Goal: Navigation & Orientation: Find specific page/section

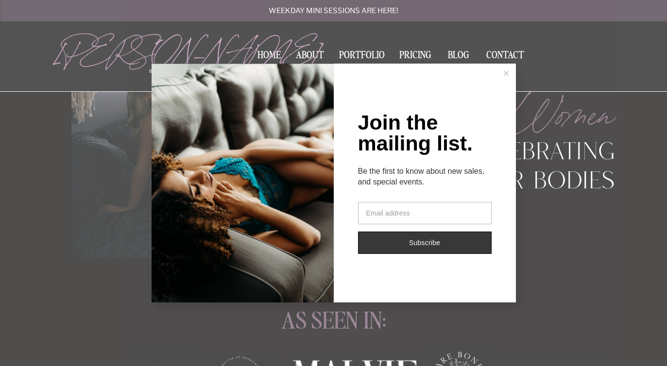
scroll to position [119, 0]
click at [506, 74] on icon at bounding box center [506, 73] width 5 height 5
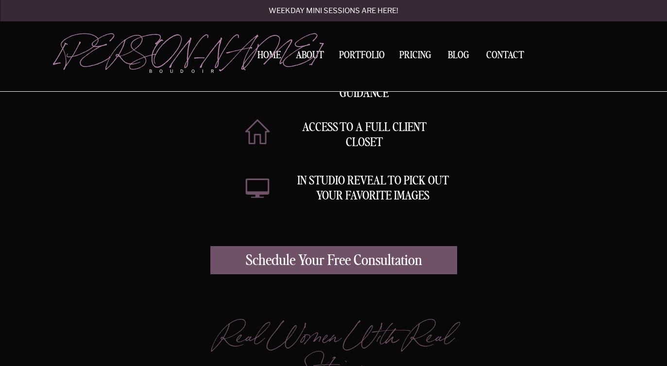
scroll to position [2566, 0]
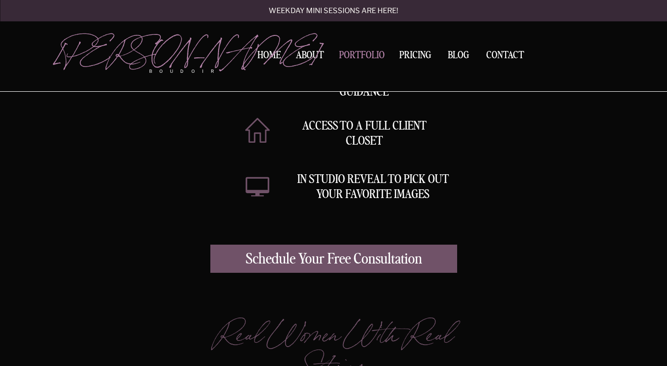
click at [367, 55] on nav "Portfolio" at bounding box center [362, 57] width 52 height 13
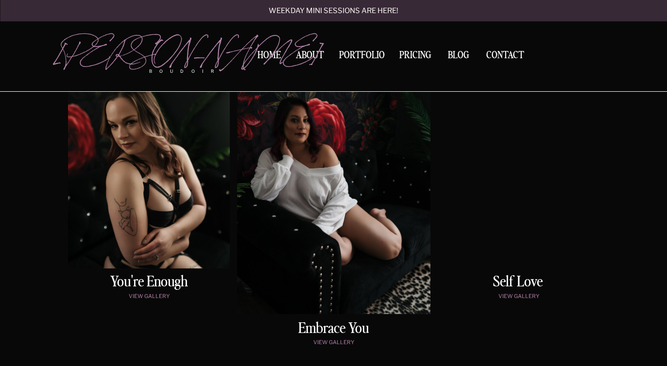
scroll to position [523, 0]
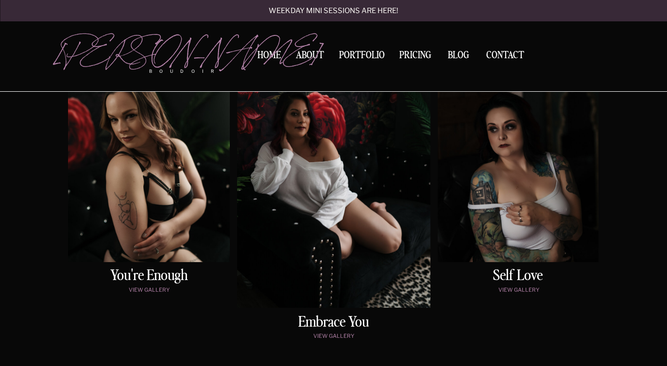
click at [159, 202] on div at bounding box center [149, 148] width 162 height 228
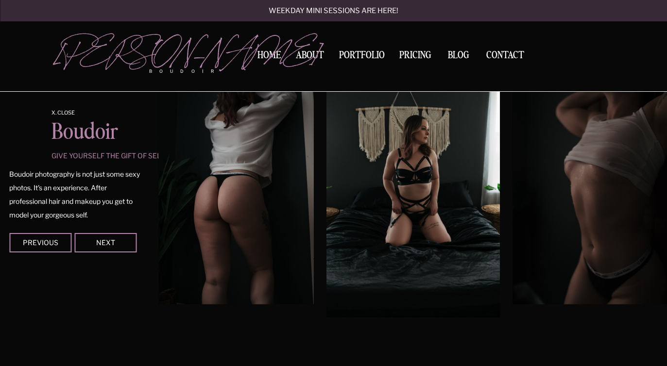
scroll to position [863, 0]
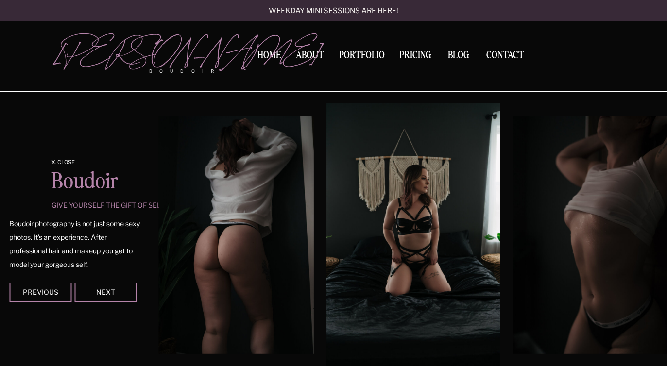
click at [419, 262] on img at bounding box center [413, 235] width 174 height 264
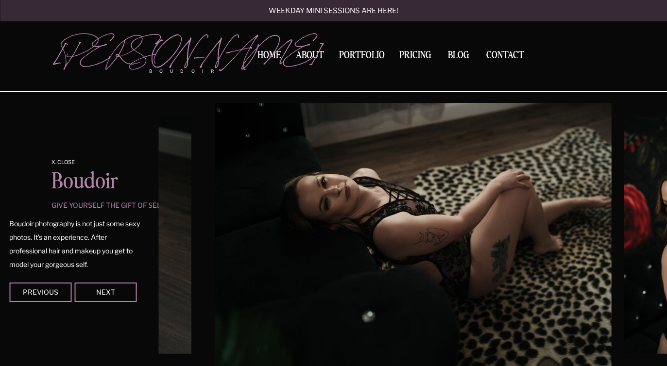
scroll to position [523, 0]
